Goal: Task Accomplishment & Management: Use online tool/utility

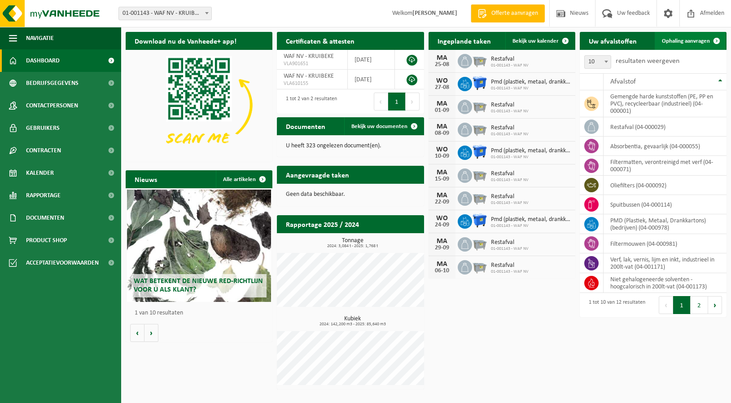
click at [683, 41] on span "Ophaling aanvragen" at bounding box center [686, 41] width 48 height 6
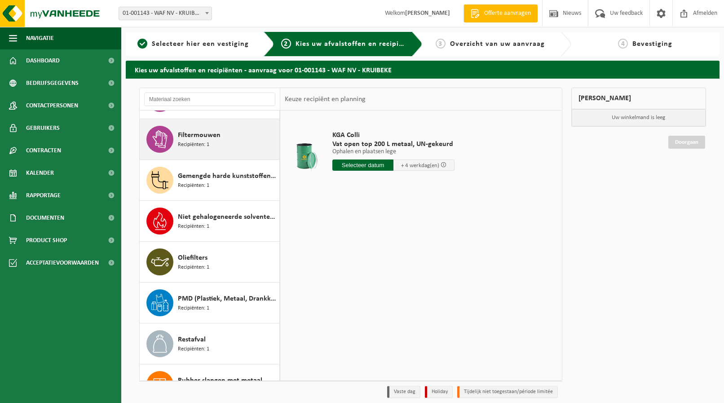
scroll to position [105, 0]
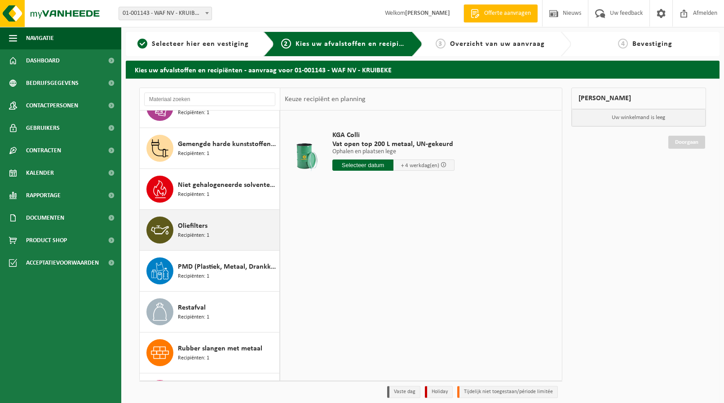
click at [189, 229] on span "Oliefilters" at bounding box center [193, 225] width 30 height 11
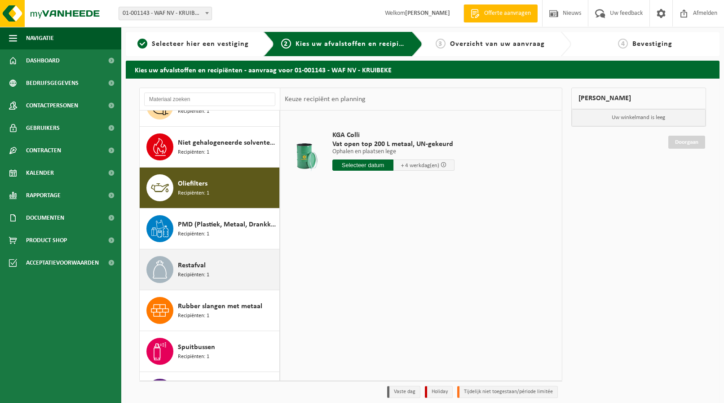
scroll to position [179, 0]
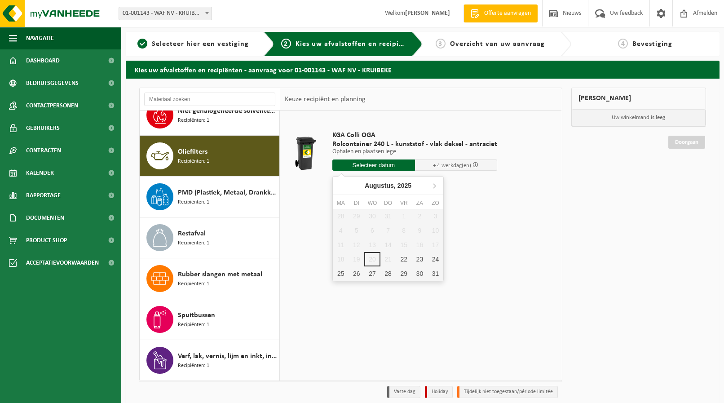
click at [375, 165] on input "text" at bounding box center [373, 164] width 83 height 11
click at [403, 272] on div "29" at bounding box center [404, 273] width 16 height 14
type input "Van 2025-08-29"
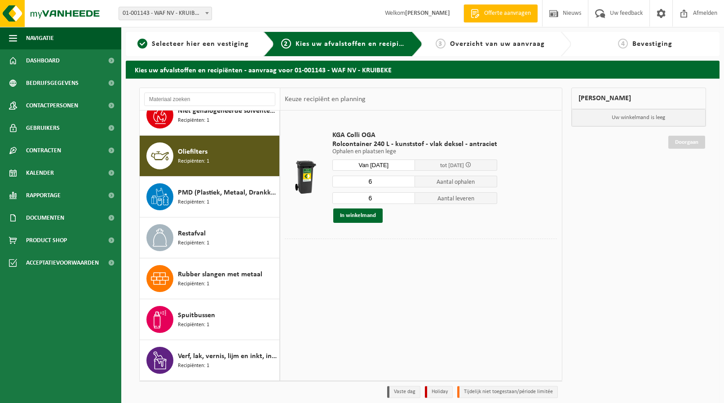
drag, startPoint x: 373, startPoint y: 181, endPoint x: 326, endPoint y: 182, distance: 46.7
click at [332, 182] on input "6" at bounding box center [373, 182] width 83 height 12
type input "1"
drag, startPoint x: 364, startPoint y: 197, endPoint x: 341, endPoint y: 203, distance: 23.6
click at [346, 199] on input "6" at bounding box center [373, 198] width 83 height 12
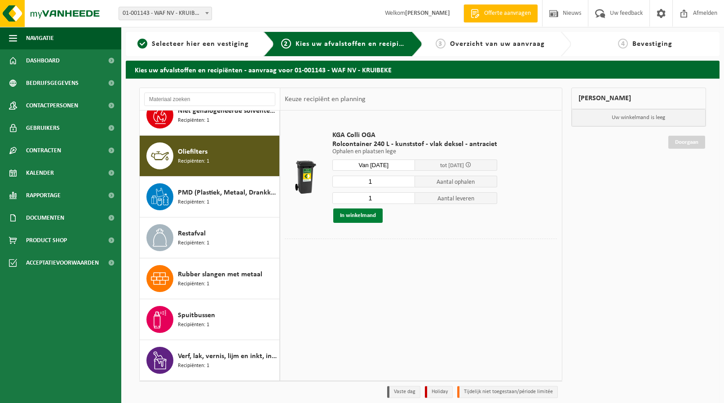
type input "1"
click at [360, 216] on button "In winkelmand" at bounding box center [357, 215] width 49 height 14
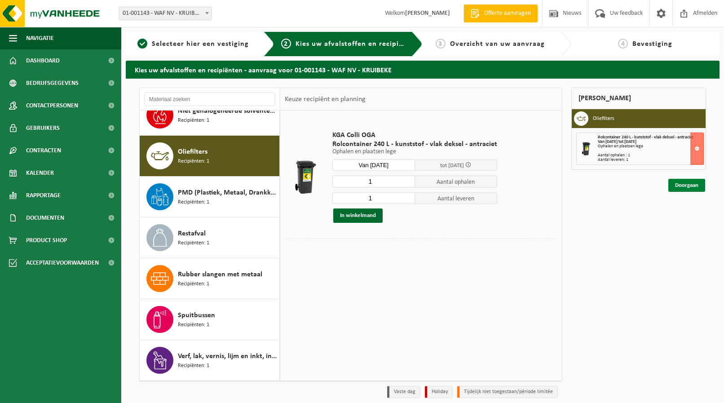
click at [684, 183] on link "Doorgaan" at bounding box center [686, 185] width 37 height 13
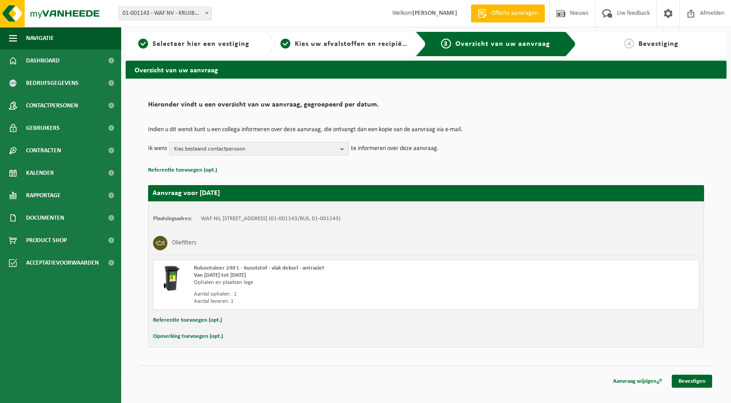
click at [345, 150] on b "button" at bounding box center [344, 148] width 8 height 13
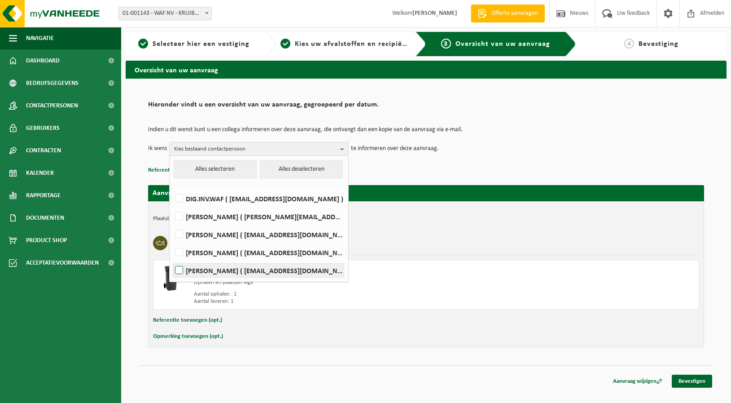
click at [180, 268] on label "VANESSA VAN HAVENBERGH ( vanessa.van.havenbergh@waf.be )" at bounding box center [258, 270] width 171 height 13
click at [172, 259] on input "VANESSA VAN HAVENBERGH ( vanessa.van.havenbergh@waf.be )" at bounding box center [171, 259] width 0 height 0
checkbox input "true"
click at [393, 304] on div "Aantal leveren: 1" at bounding box center [328, 301] width 268 height 7
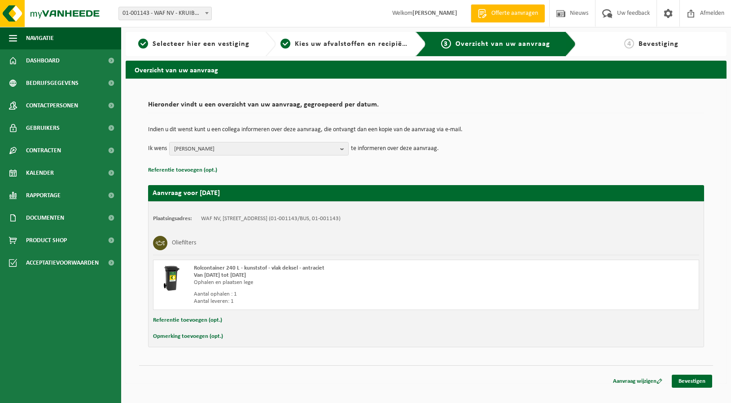
click at [190, 337] on button "Opmerking toevoegen (opt.)" at bounding box center [188, 336] width 70 height 12
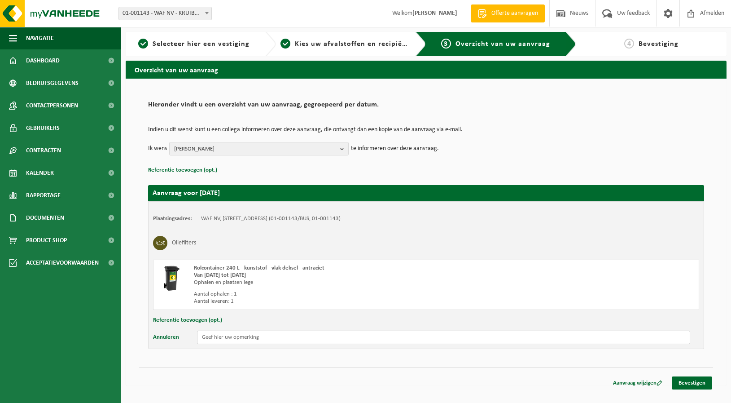
click at [228, 335] on input "text" at bounding box center [443, 336] width 493 height 13
type input "Rolcontainer afdeling herstellingen thv poort 6"
click at [686, 381] on link "Bevestigen" at bounding box center [692, 382] width 40 height 13
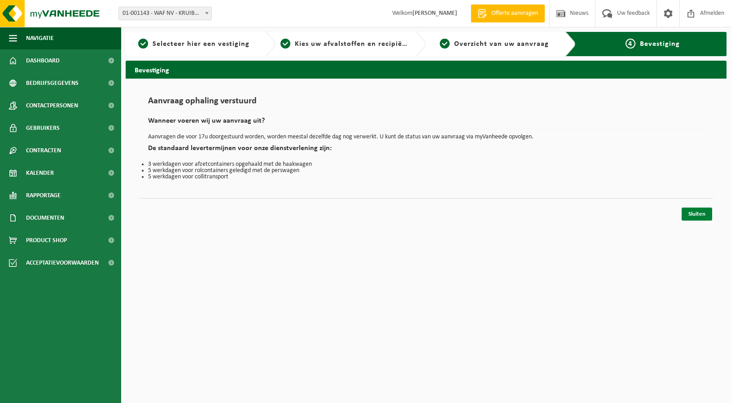
click at [701, 218] on link "Sluiten" at bounding box center [697, 213] width 31 height 13
